Goal: Information Seeking & Learning: Find specific fact

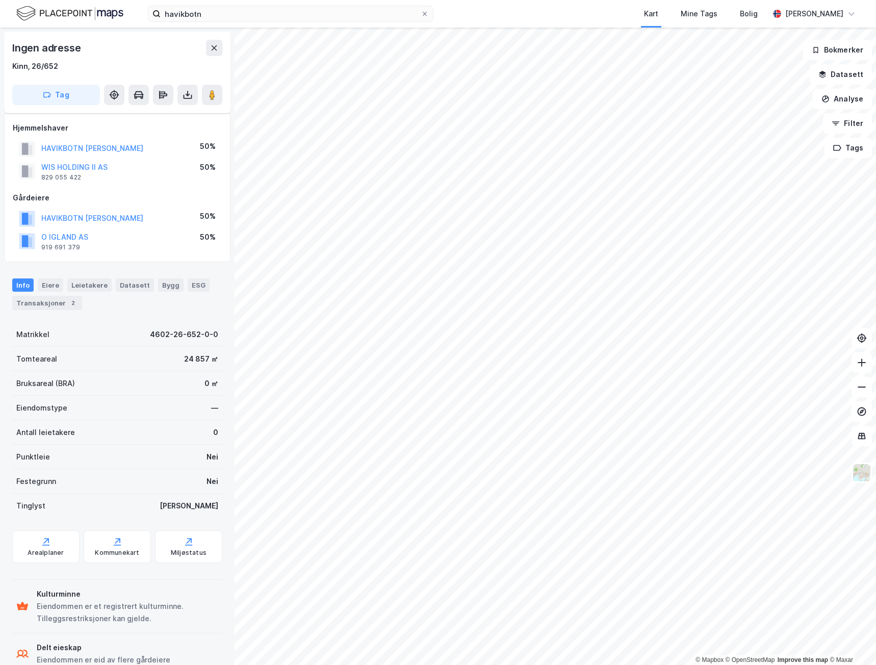
scroll to position [26, 0]
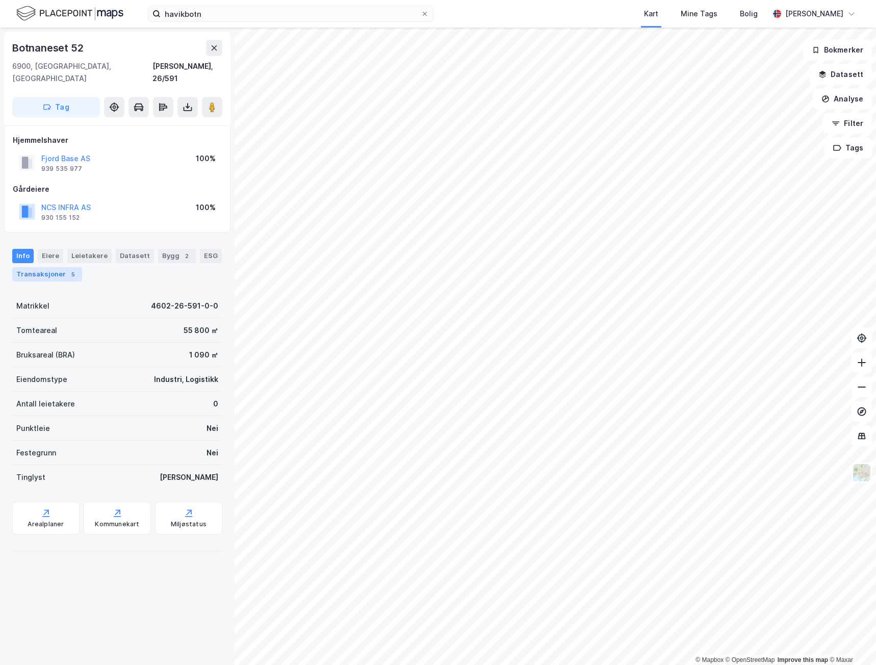
click at [60, 267] on div "Transaksjoner 5" at bounding box center [47, 274] width 70 height 14
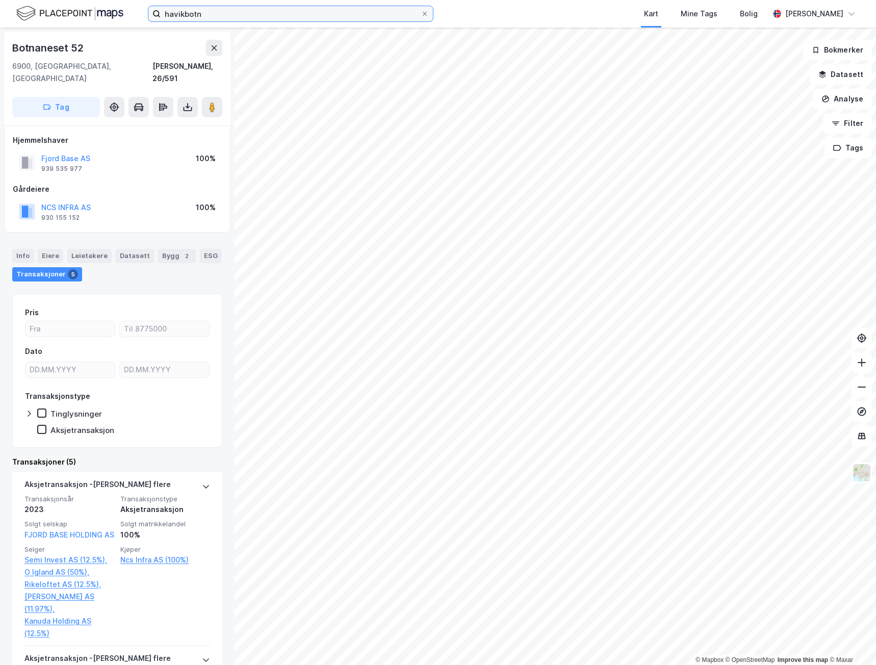
click at [231, 11] on input "havikbotn" at bounding box center [291, 13] width 260 height 15
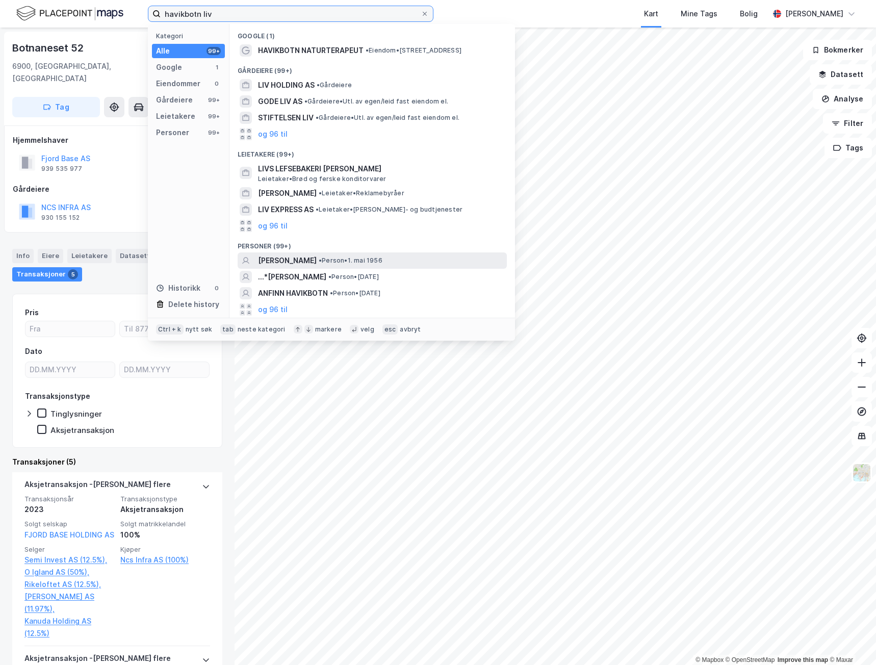
type input "havikbotn liv"
click at [317, 266] on span "[PERSON_NAME]" at bounding box center [287, 260] width 59 height 12
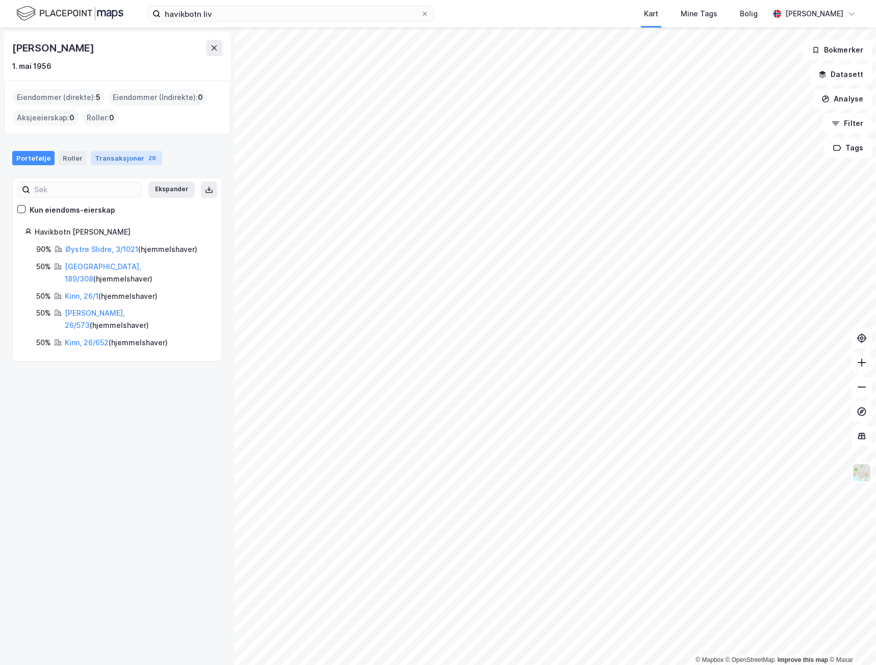
click at [112, 154] on div "Transaksjoner 29" at bounding box center [126, 158] width 71 height 14
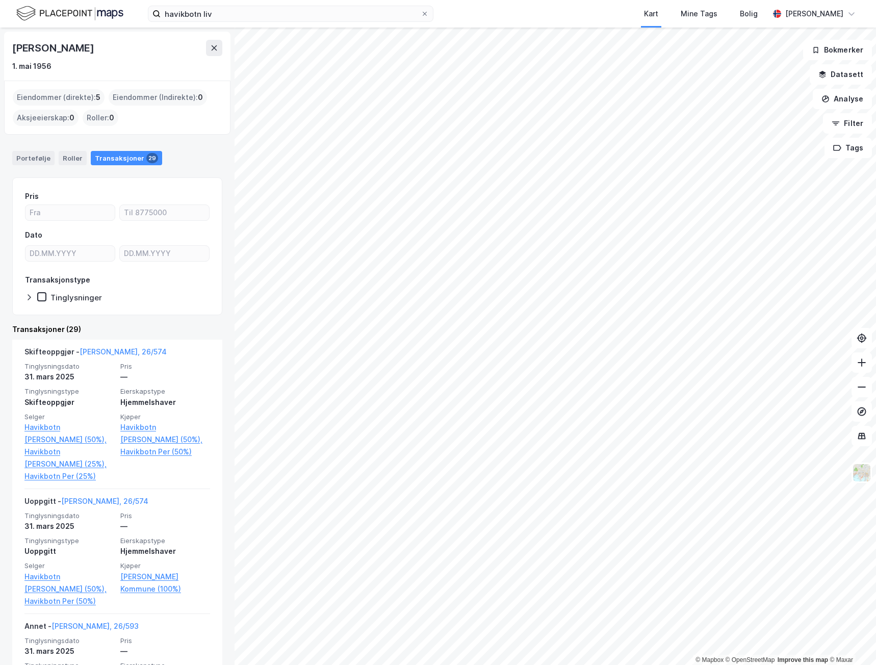
click at [56, 95] on div "Eiendommer (direkte) : 5" at bounding box center [59, 97] width 92 height 16
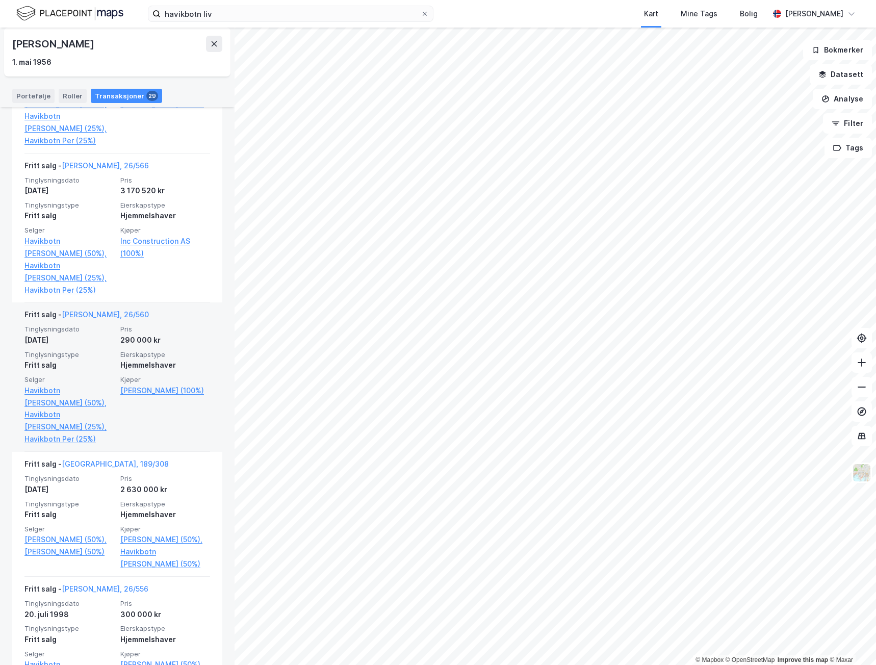
scroll to position [2854, 0]
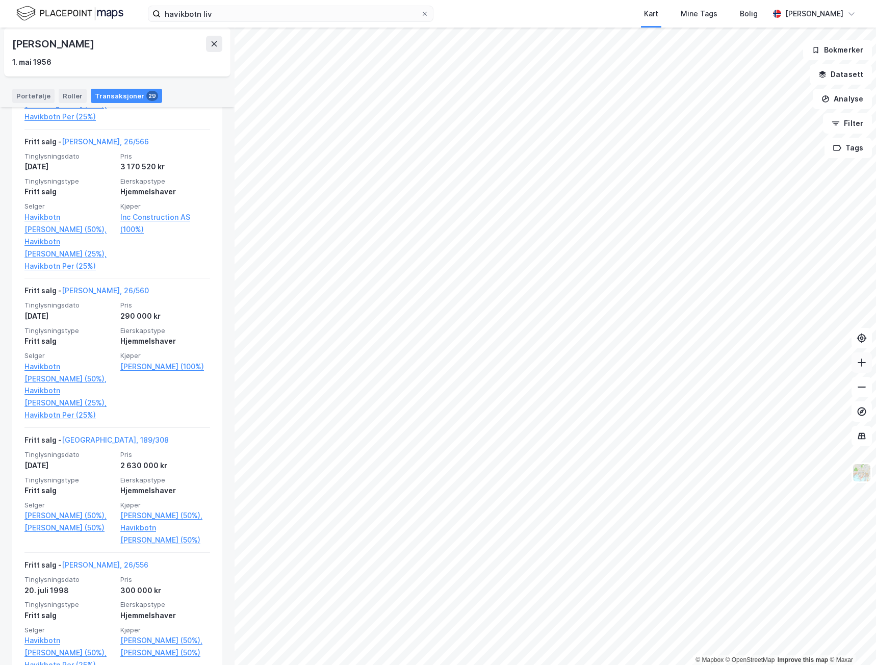
click at [863, 365] on icon at bounding box center [861, 362] width 10 height 10
